Goal: Use online tool/utility: Utilize a website feature to perform a specific function

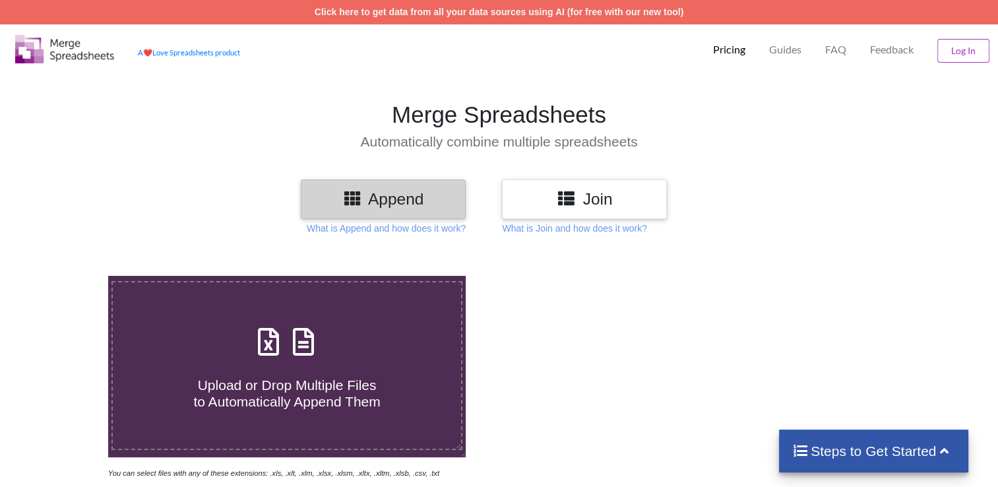
click at [598, 191] on h3 "Join" at bounding box center [584, 198] width 145 height 19
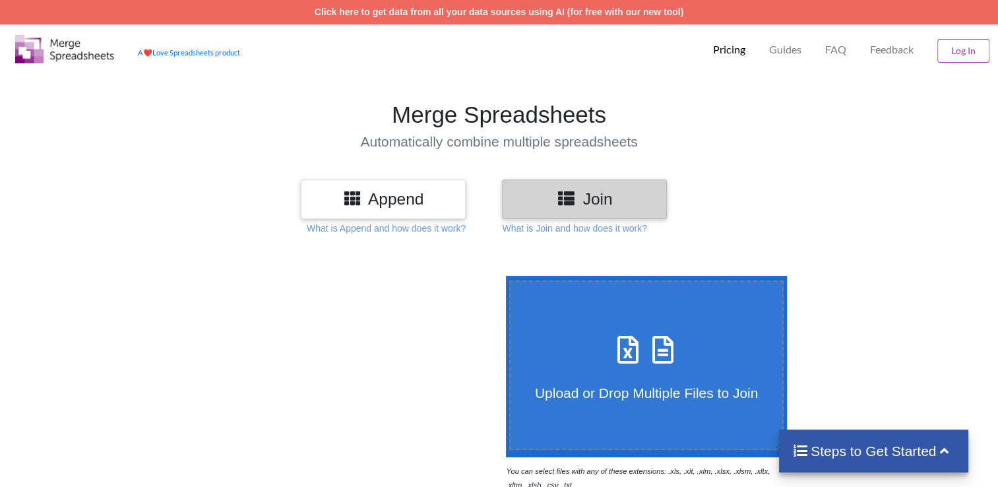
click at [641, 362] on span at bounding box center [647, 350] width 70 height 31
click at [503, 276] on input "Upload or Drop Multiple Files to Join" at bounding box center [503, 276] width 0 height 0
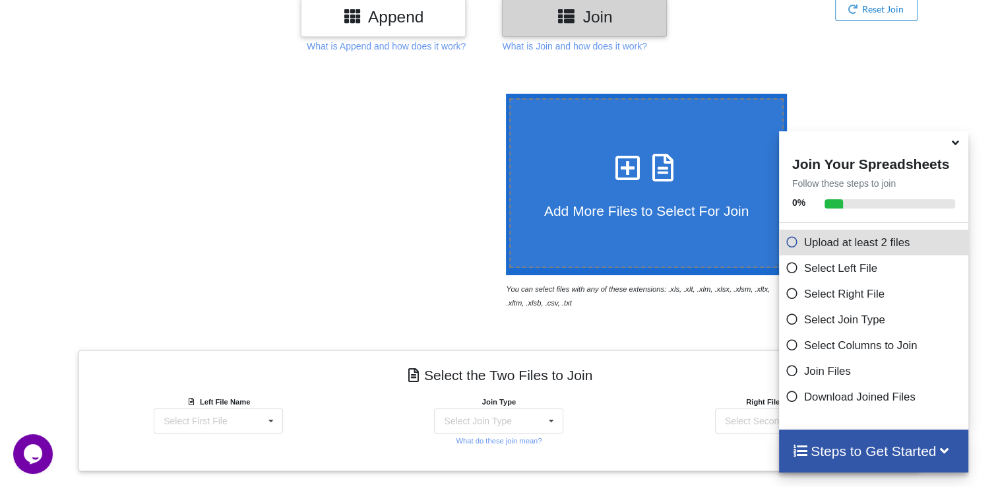
scroll to position [179, 0]
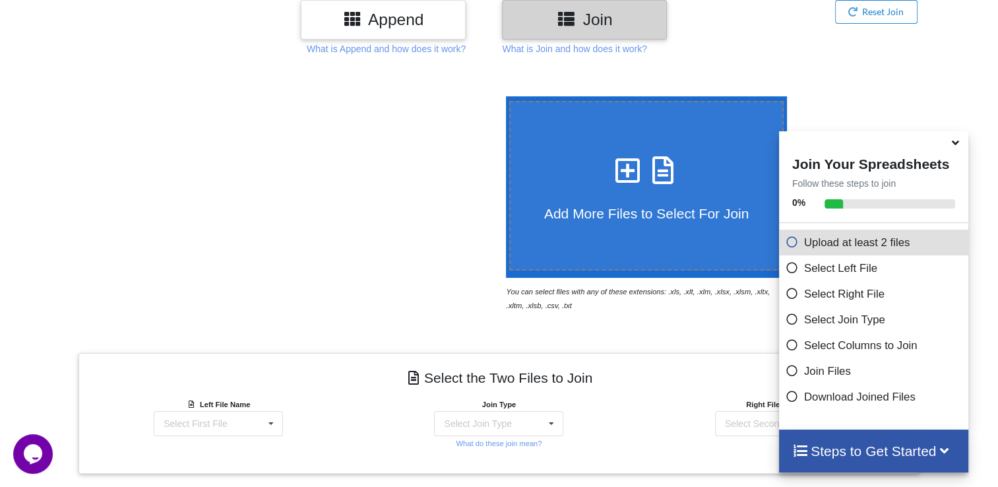
click at [615, 174] on icon at bounding box center [628, 164] width 33 height 28
click at [503, 96] on input "Add More Files to Select For Join" at bounding box center [503, 96] width 0 height 0
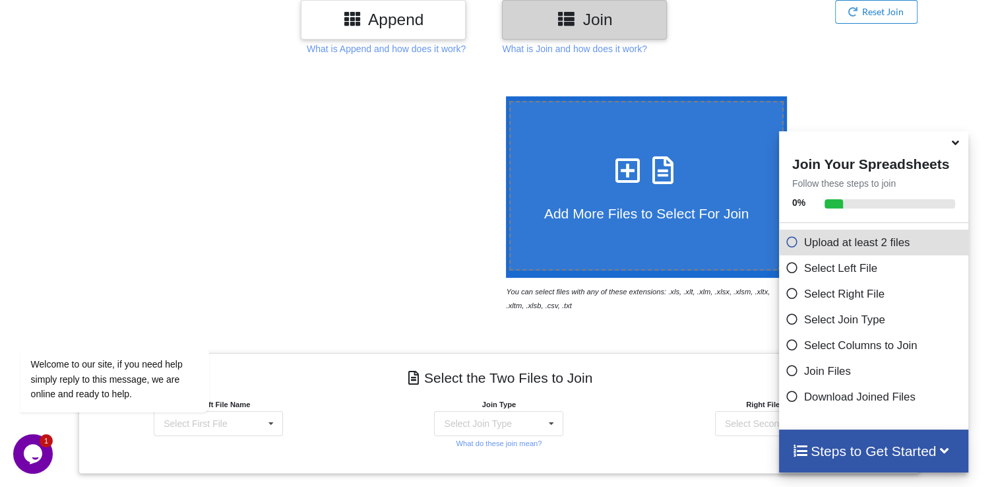
type input "C:\fakepath\DL_[DATE].xlsx"
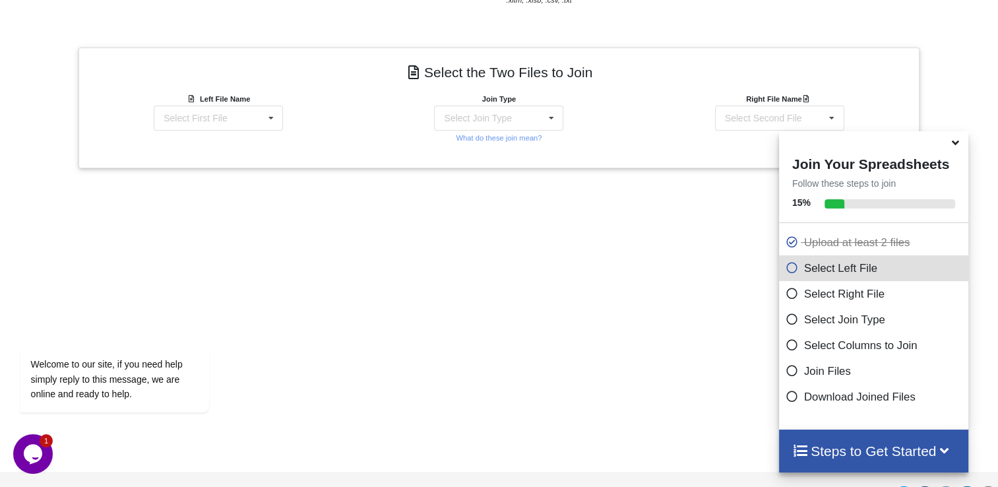
scroll to position [517, 0]
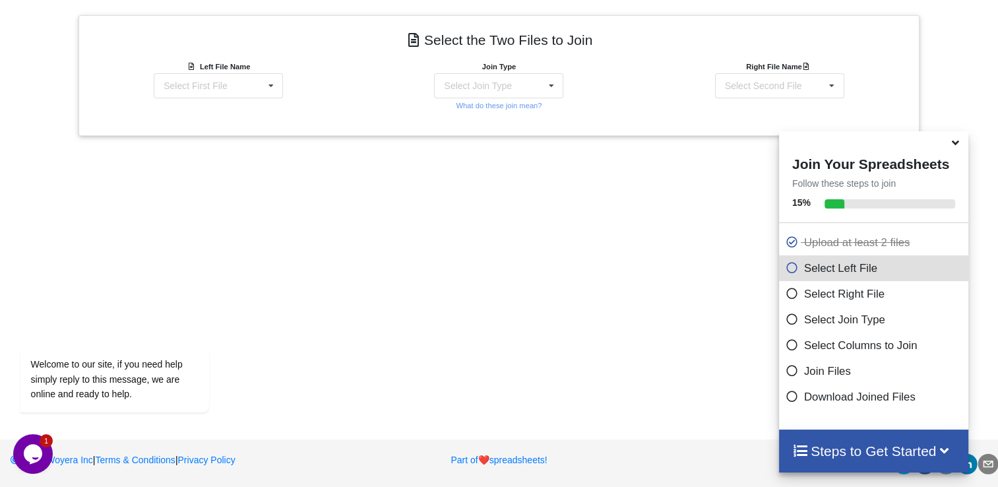
click at [40, 444] on icon "Opens Chat This icon Opens the chat window." at bounding box center [32, 453] width 21 height 21
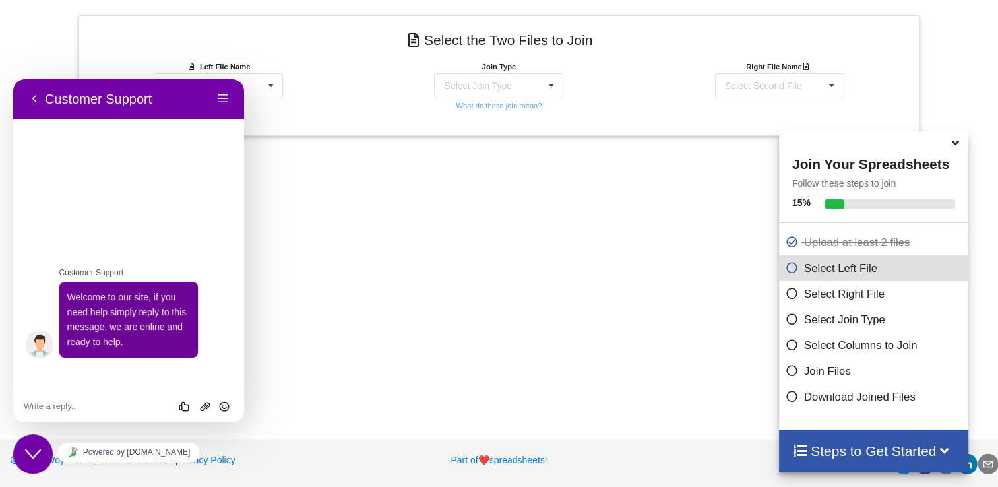
click at [321, 216] on div "Add More Files to Select For Join You can select files with any of these extens…" at bounding box center [499, 72] width 998 height 682
click at [31, 100] on button "Back" at bounding box center [34, 99] width 21 height 20
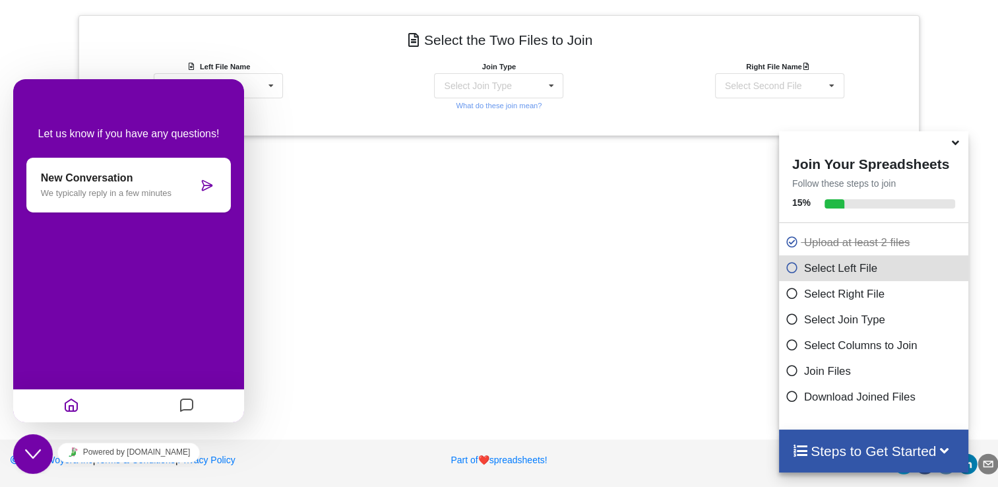
click at [301, 176] on div "Add More Files to Select For Join You can select files with any of these extens…" at bounding box center [499, 72] width 998 height 682
click at [26, 455] on icon "Close Chat This icon closes the chat window." at bounding box center [33, 454] width 16 height 16
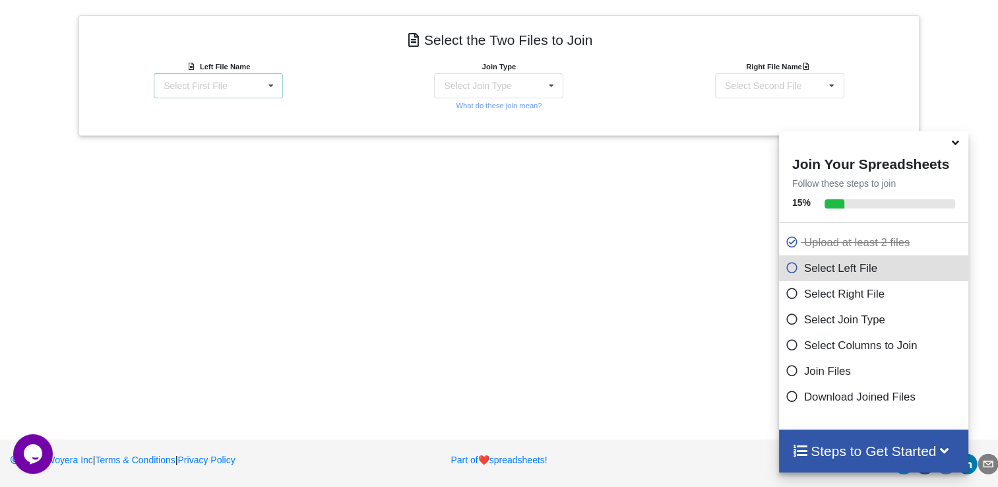
click at [273, 87] on icon at bounding box center [271, 86] width 20 height 24
click at [230, 131] on div "DL_[DATE].xlsx : Sheet1" at bounding box center [218, 143] width 136 height 24
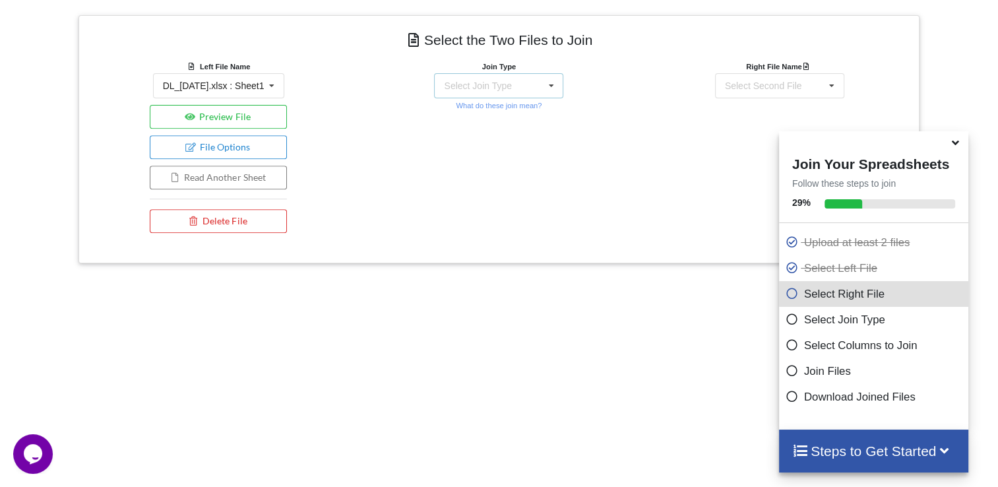
click at [546, 82] on icon at bounding box center [552, 86] width 20 height 24
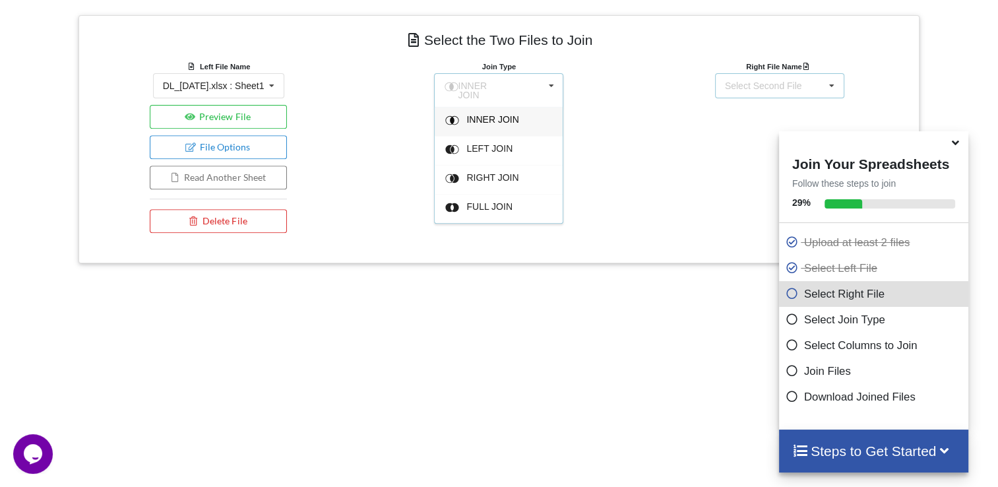
click at [789, 93] on div "Select Second File SOTY -DAY-2.xlsx : Sheet1 DL_[DATE].xlsx : Sheet1" at bounding box center [779, 85] width 129 height 25
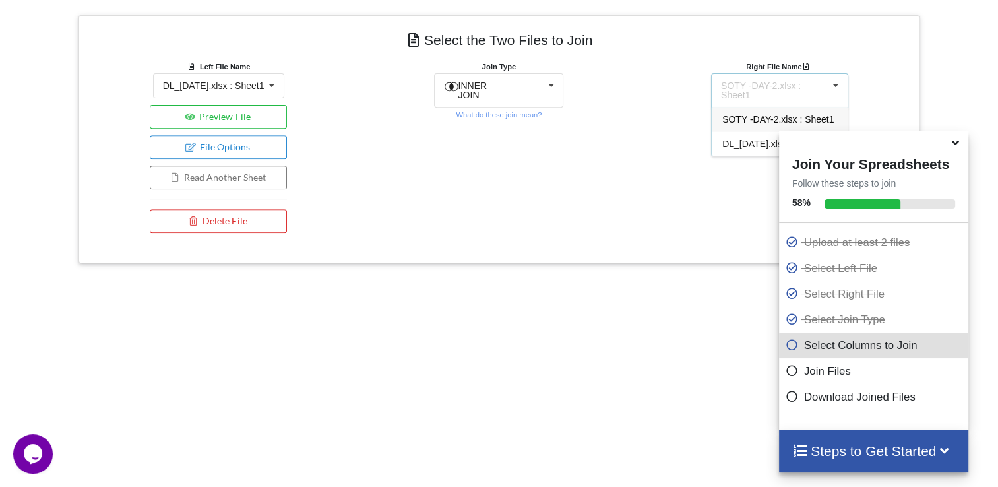
click at [765, 114] on span "SOTY -DAY-2.xlsx : Sheet1" at bounding box center [779, 119] width 112 height 11
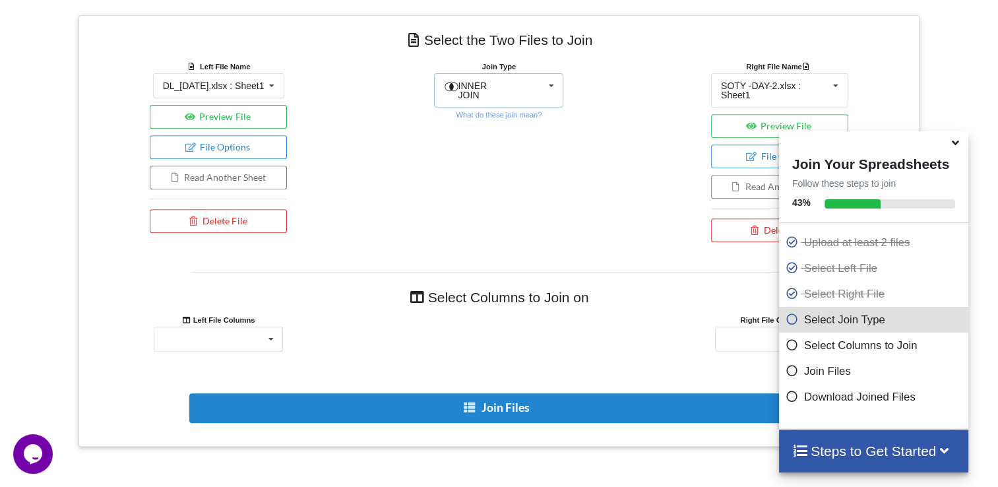
click at [544, 83] on icon at bounding box center [552, 86] width 20 height 24
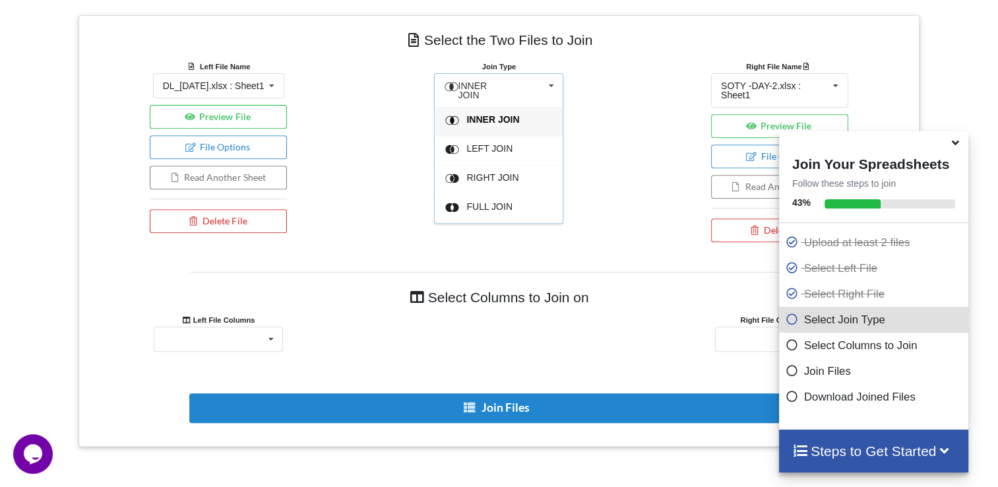
click at [488, 115] on span "INNER JOIN" at bounding box center [493, 119] width 53 height 11
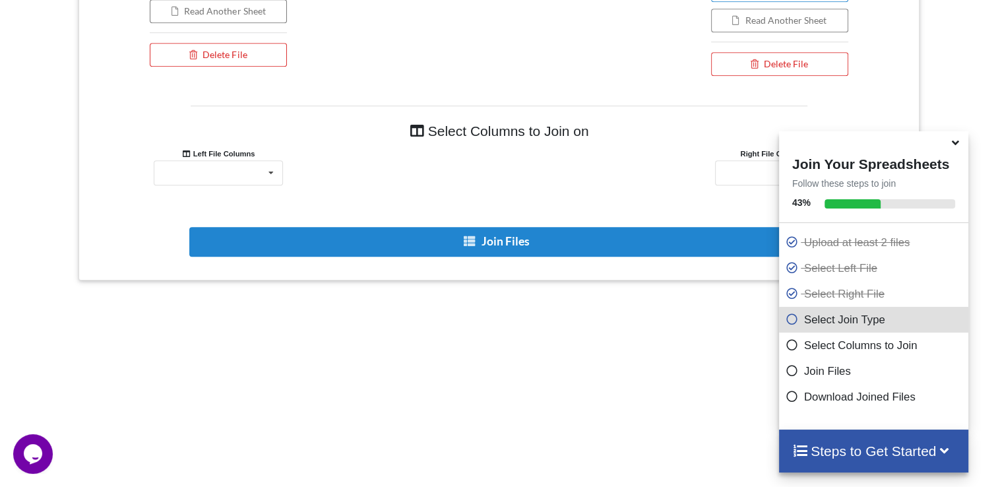
scroll to position [713, 0]
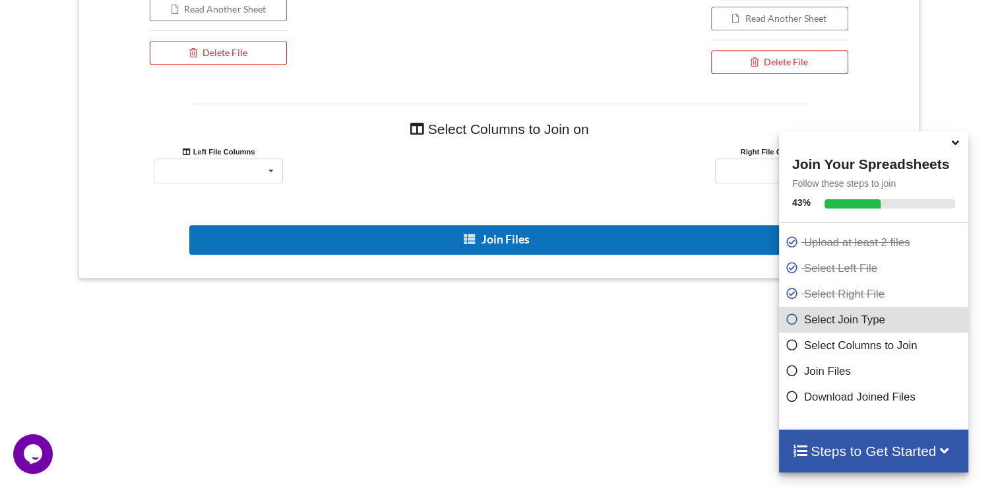
click at [533, 234] on button "Join Files" at bounding box center [497, 240] width 616 height 30
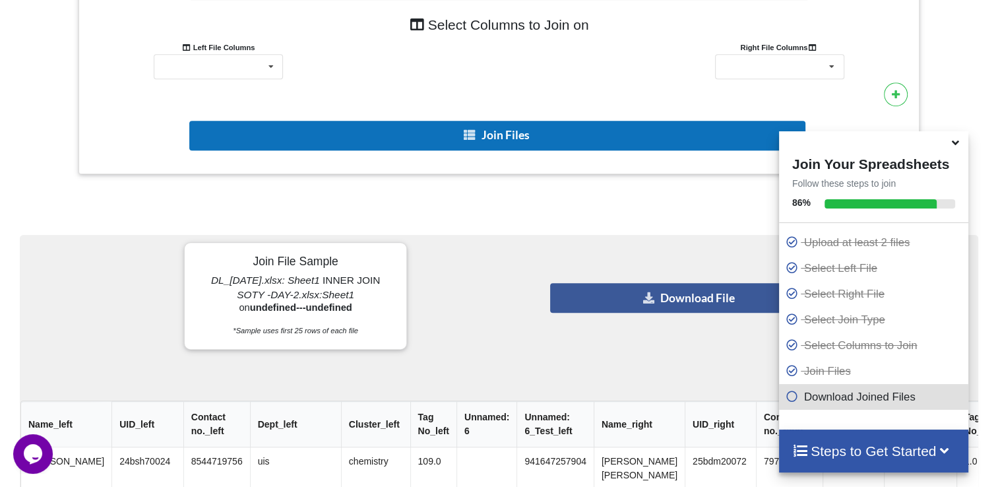
scroll to position [818, 0]
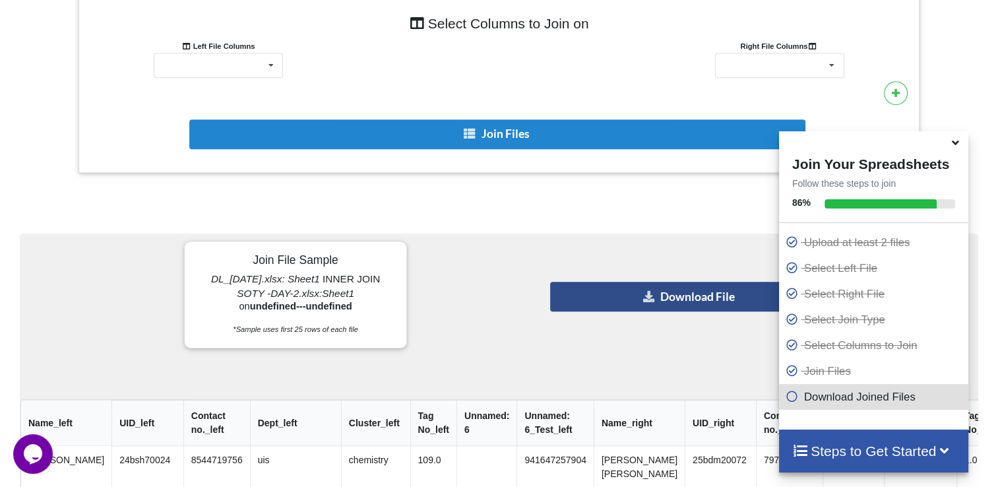
click at [620, 294] on button "Download File" at bounding box center [689, 297] width 279 height 30
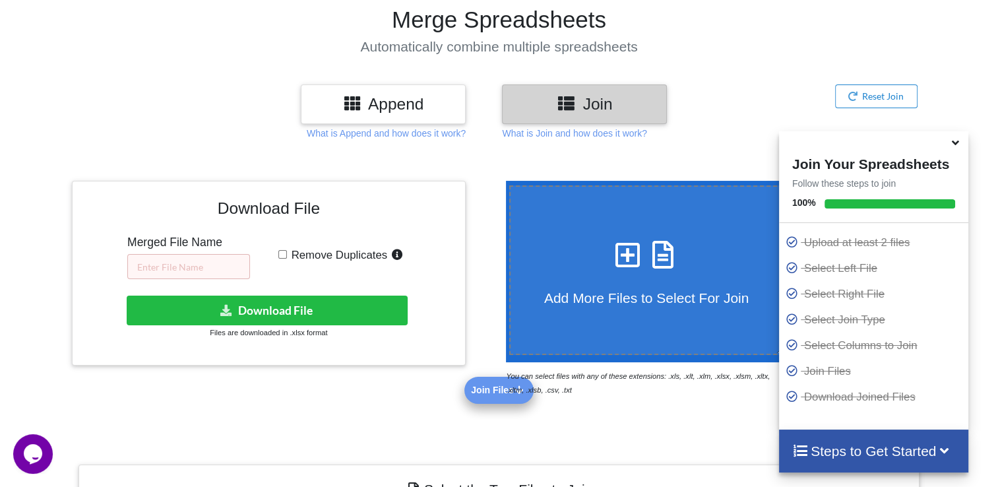
scroll to position [0, 0]
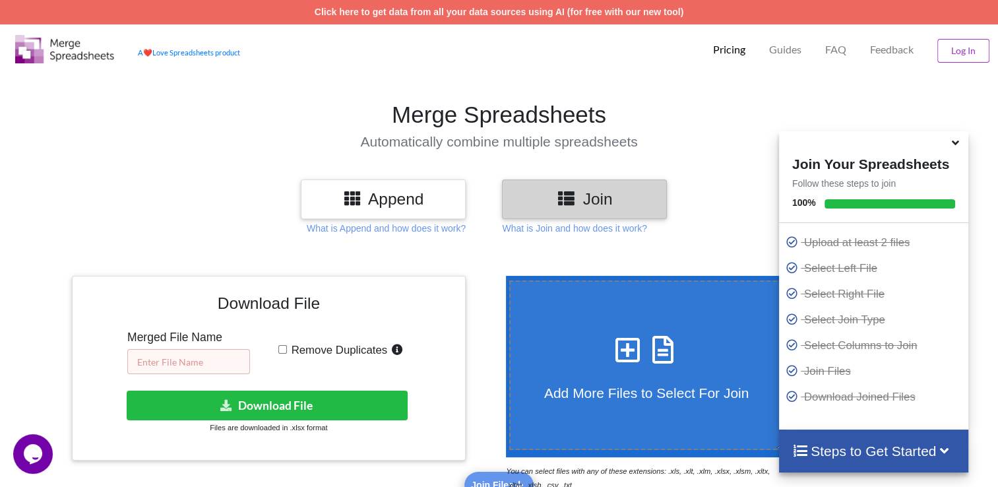
click at [187, 363] on input "text" at bounding box center [188, 361] width 123 height 25
type input "d"
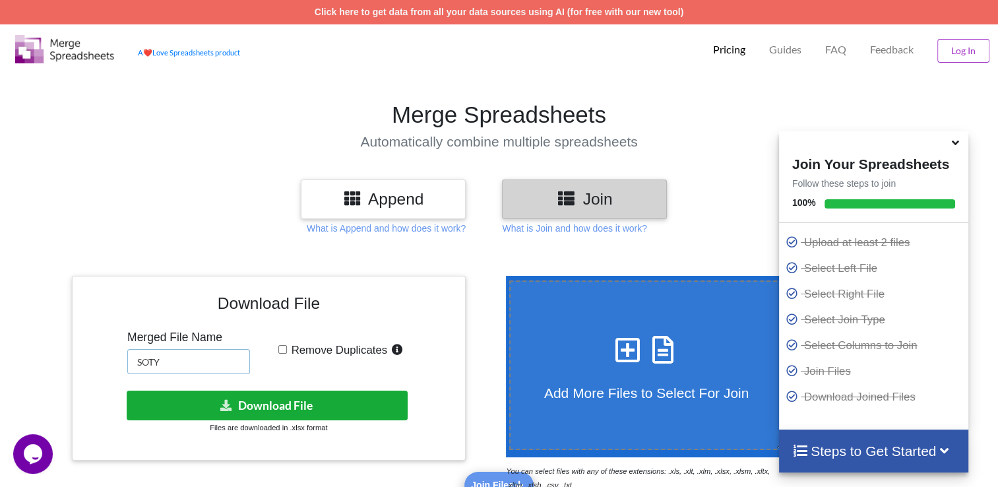
type input "SOTY"
click at [214, 397] on button "Download File" at bounding box center [267, 406] width 281 height 30
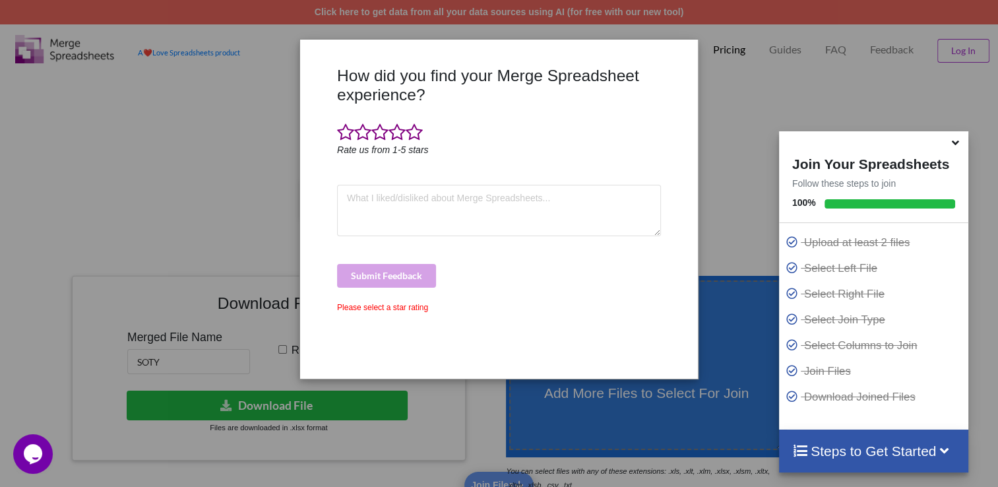
click at [381, 302] on div "Please select a star rating" at bounding box center [499, 308] width 324 height 12
click at [552, 302] on div "Please select a star rating" at bounding box center [499, 308] width 324 height 12
click at [740, 102] on div "How did you find your Merge Spreadsheet experience? Rate us from 1-5 stars Subm…" at bounding box center [499, 243] width 998 height 487
